Goal: Unclear: Browse casually

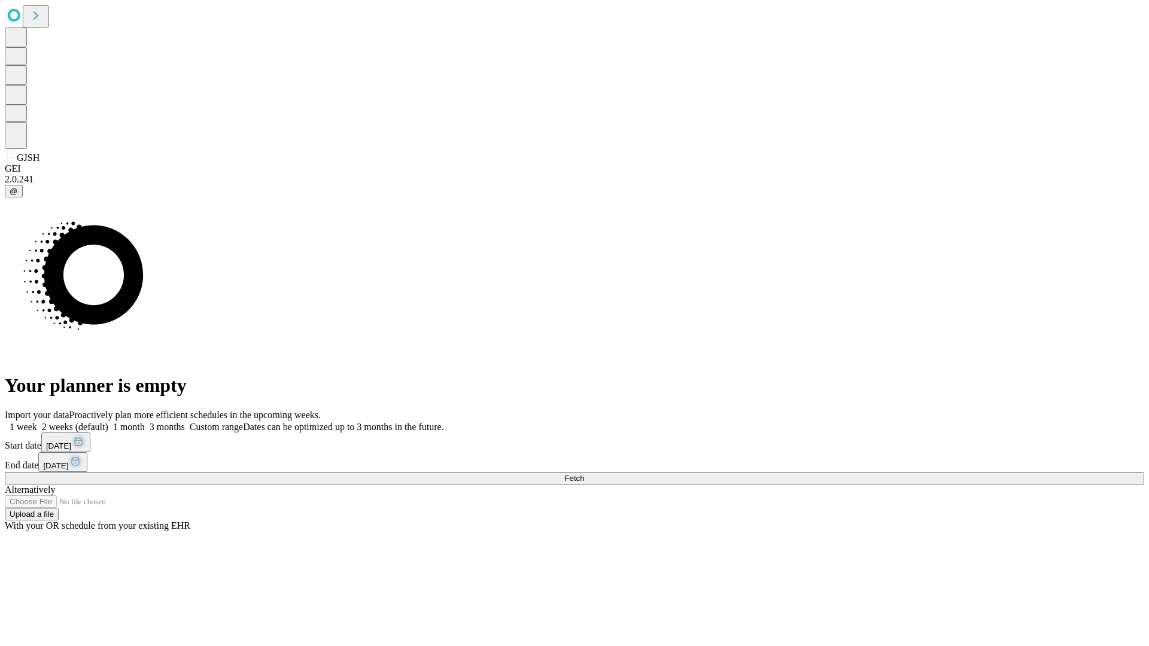
click at [584, 474] on span "Fetch" at bounding box center [574, 478] width 20 height 9
